Goal: Task Accomplishment & Management: Use online tool/utility

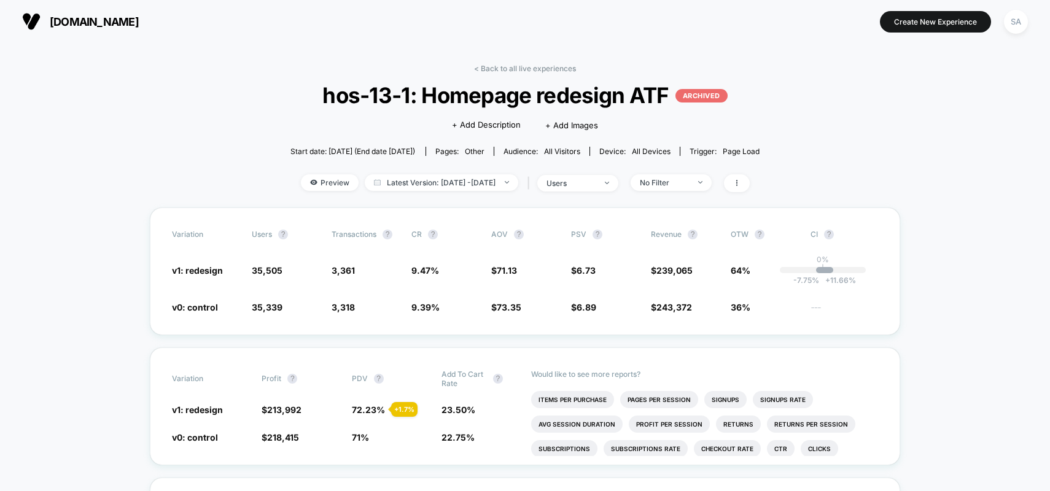
click at [521, 66] on link "< Back to all live experiences" at bounding box center [525, 68] width 102 height 9
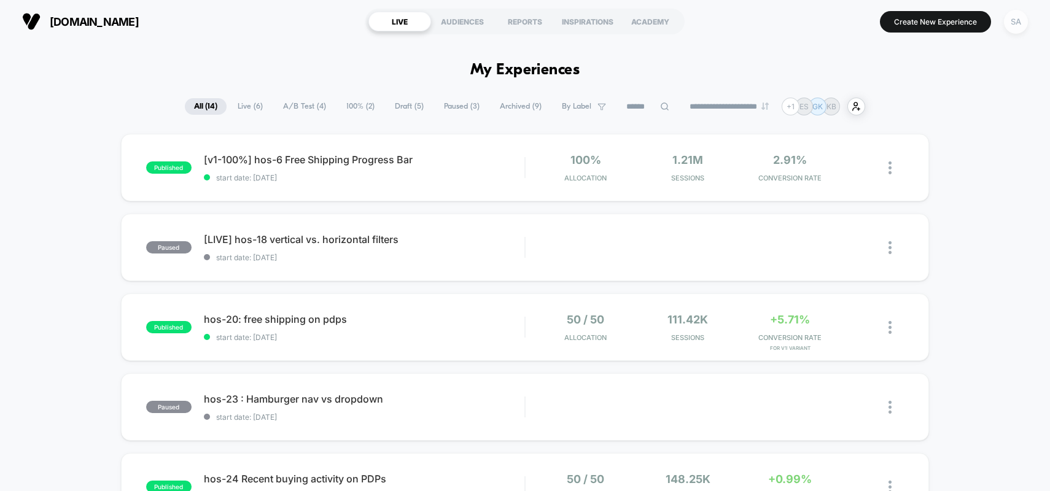
click at [1013, 12] on div "SA" at bounding box center [1016, 22] width 24 height 24
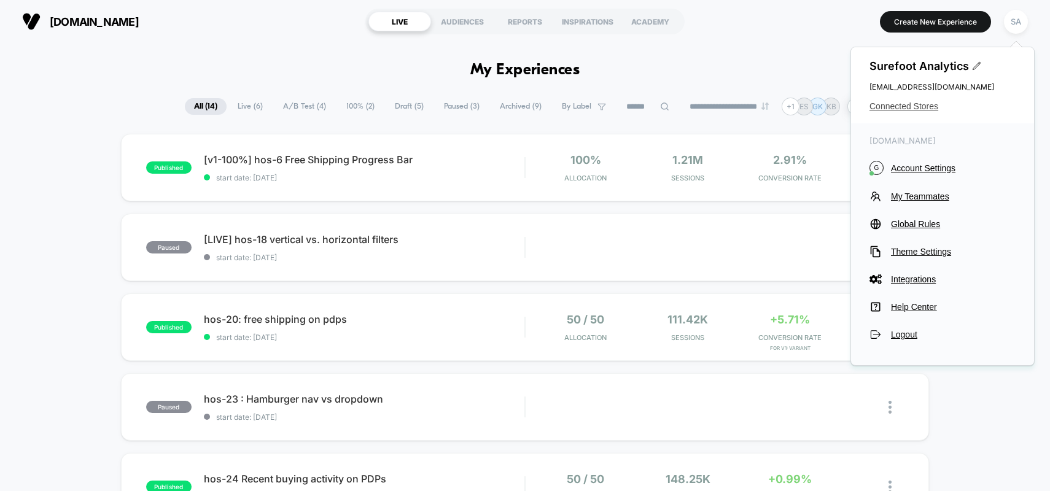
click at [899, 108] on span "Connected Stores" at bounding box center [943, 106] width 146 height 10
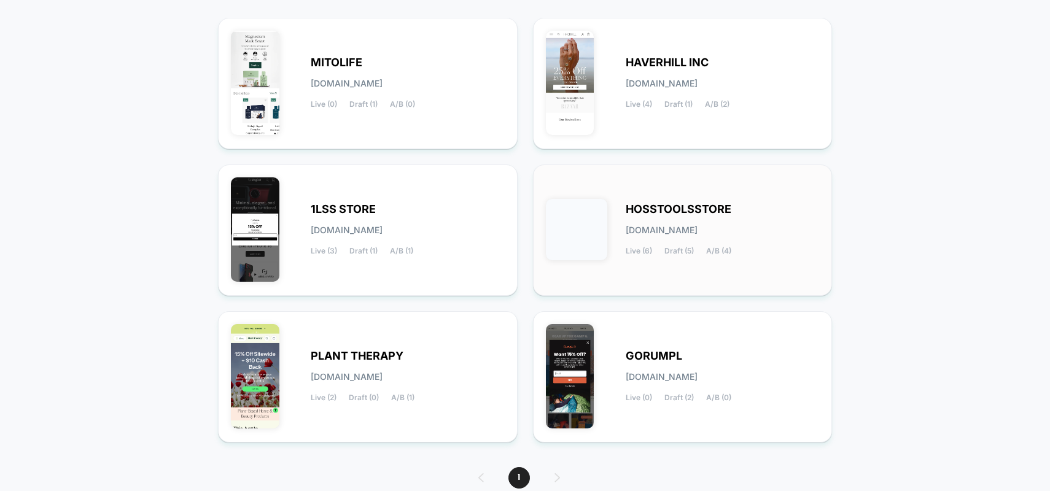
scroll to position [120, 0]
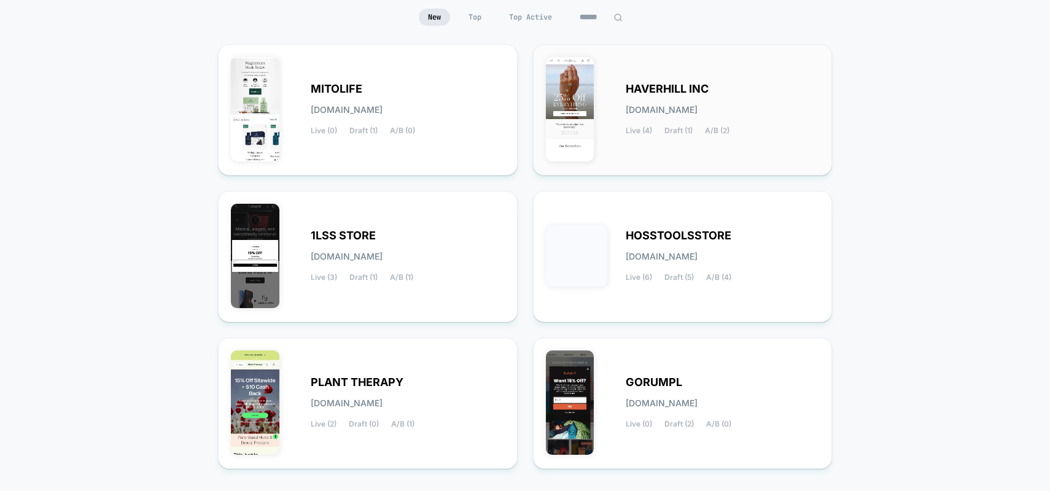
click at [703, 72] on div "HAVERHILL INC [DOMAIN_NAME] Live (4) Draft (1) A/B (2)" at bounding box center [683, 110] width 274 height 106
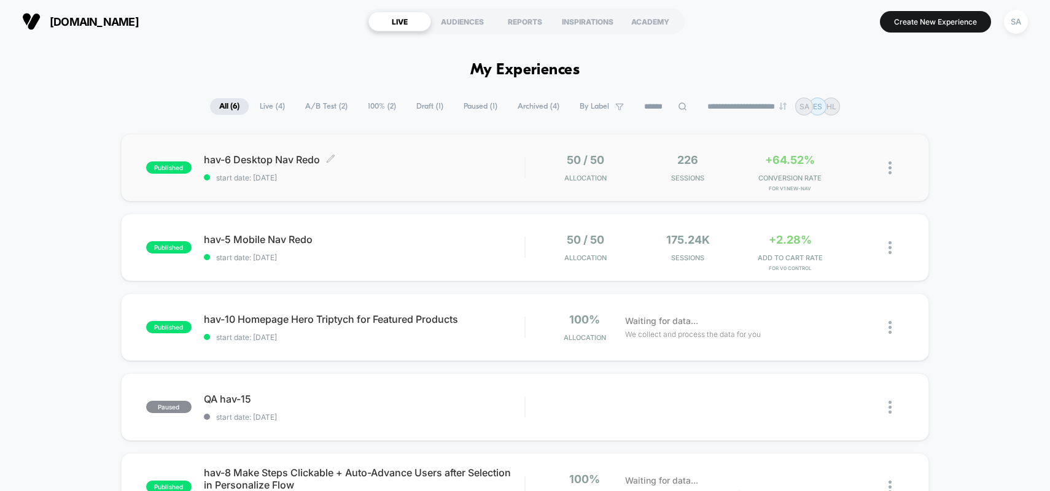
click at [275, 165] on div "hav-6 Desktop Nav Redo Click to edit experience details Click to edit experienc…" at bounding box center [364, 168] width 321 height 29
